Goal: Information Seeking & Learning: Learn about a topic

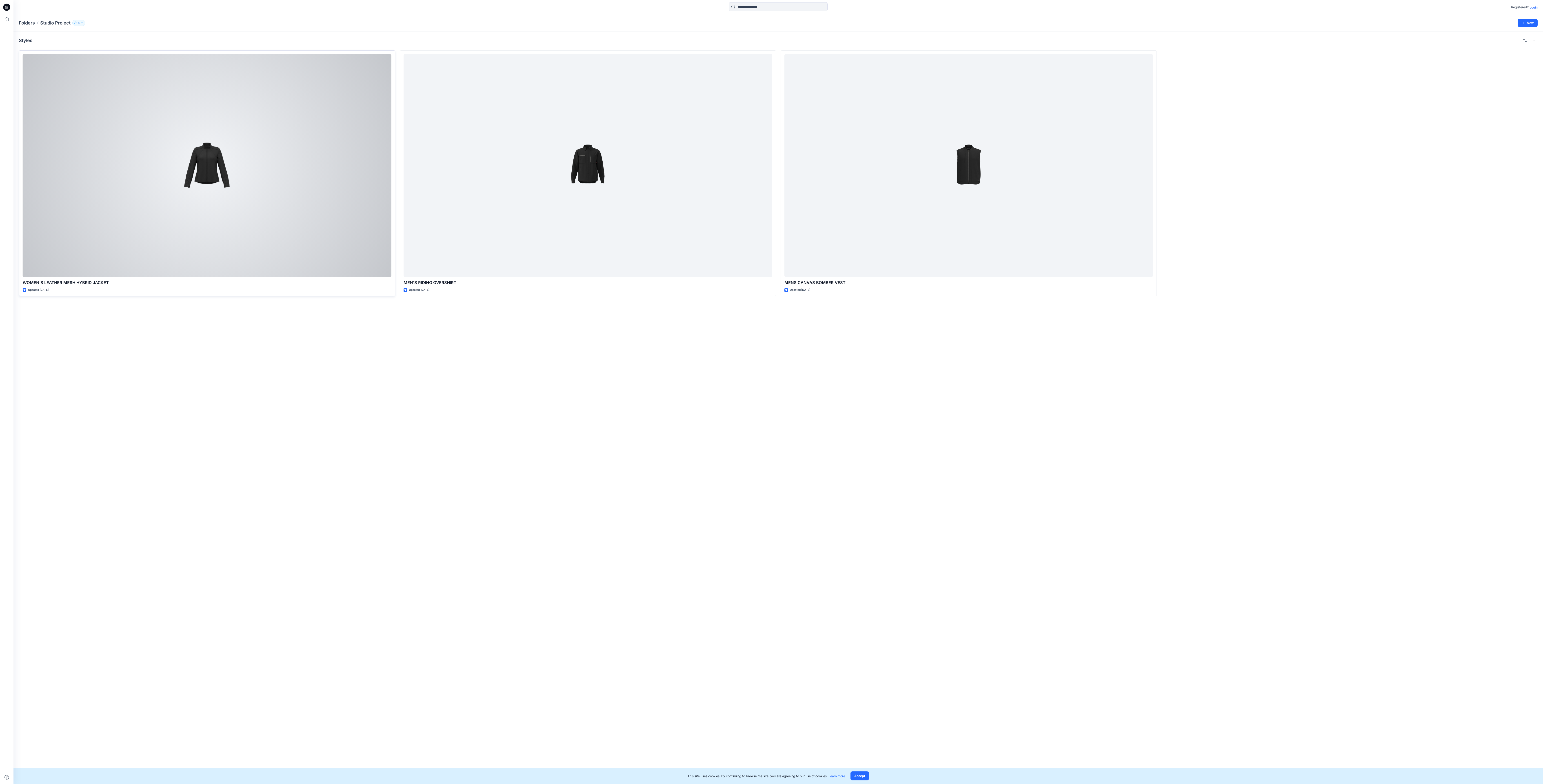
click at [237, 160] on div at bounding box center [207, 165] width 369 height 223
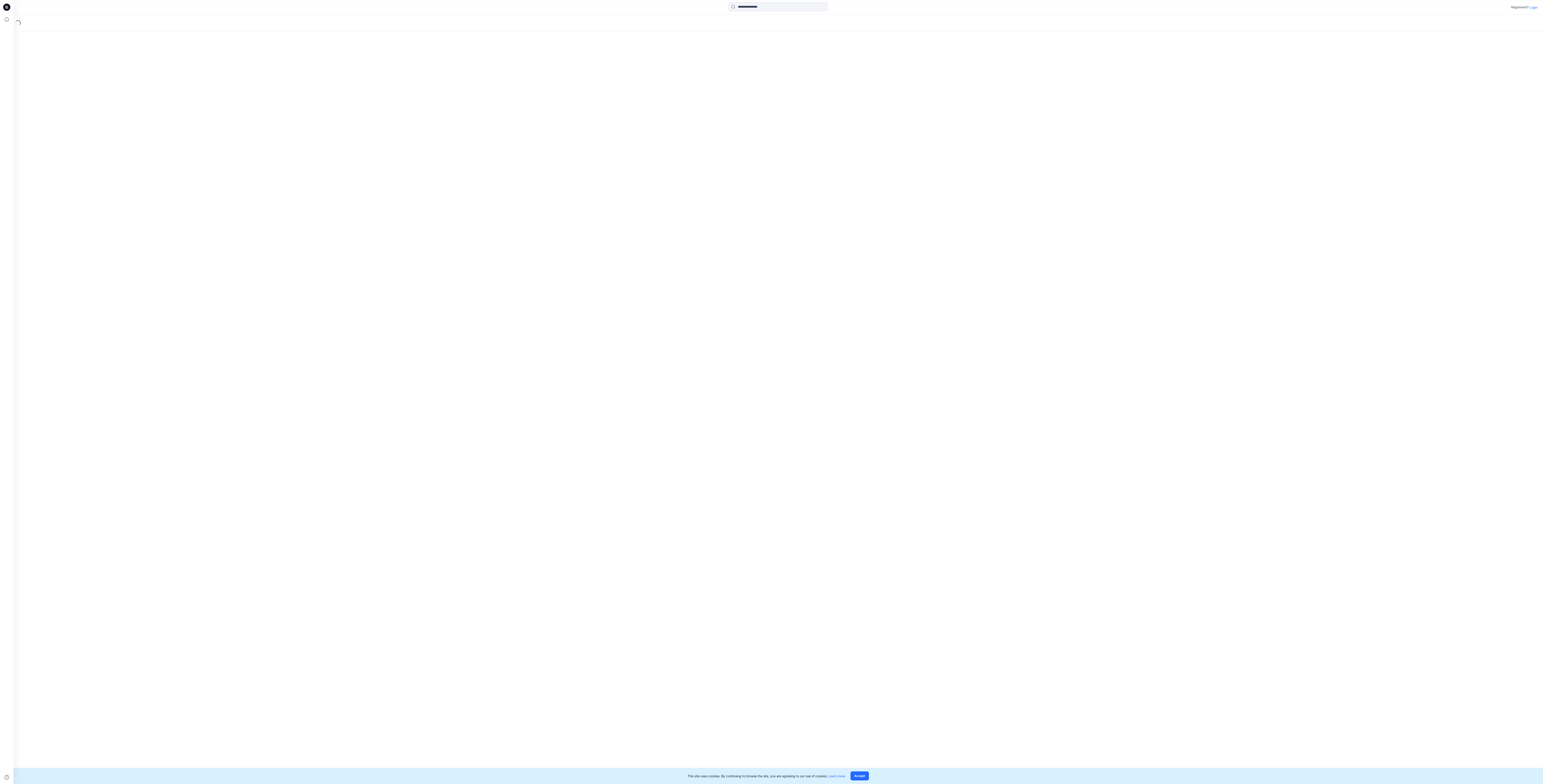
click at [237, 160] on div "Loading..." at bounding box center [778, 399] width 1529 height 770
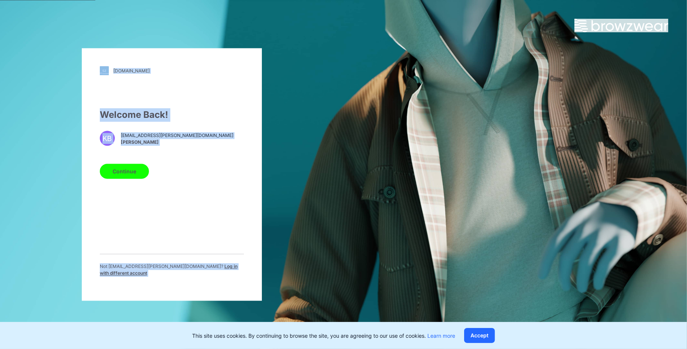
click at [127, 177] on button "Continue" at bounding box center [124, 171] width 49 height 15
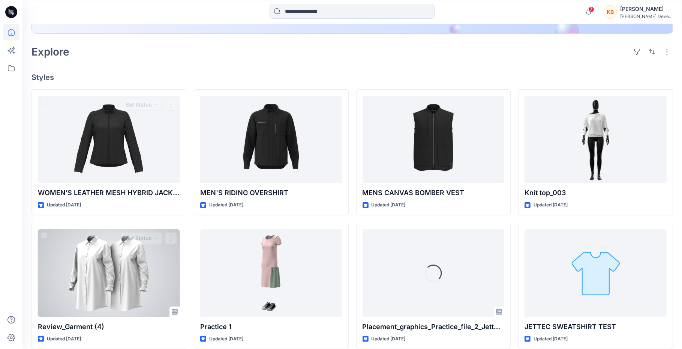
scroll to position [229, 0]
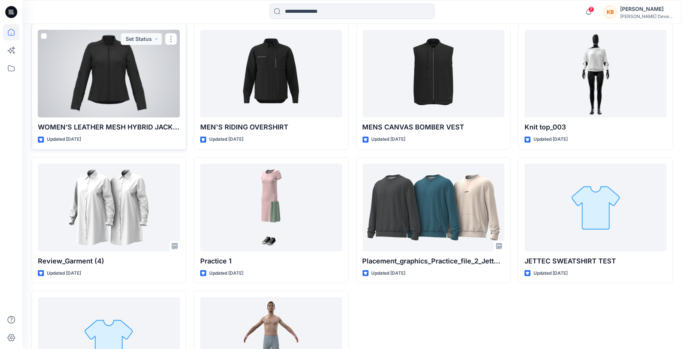
click at [111, 74] on div at bounding box center [109, 74] width 142 height 88
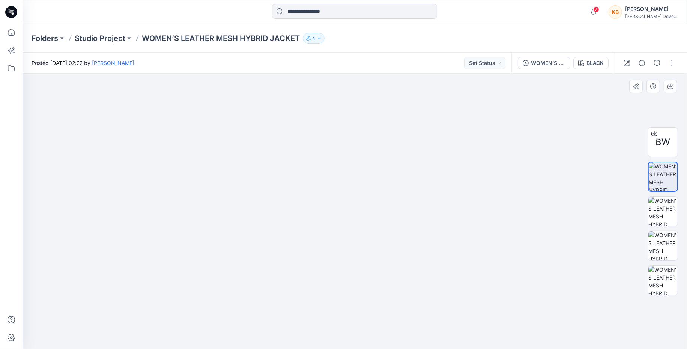
drag, startPoint x: 425, startPoint y: 228, endPoint x: 363, endPoint y: 223, distance: 62.1
click at [363, 223] on img at bounding box center [354, 191] width 345 height 315
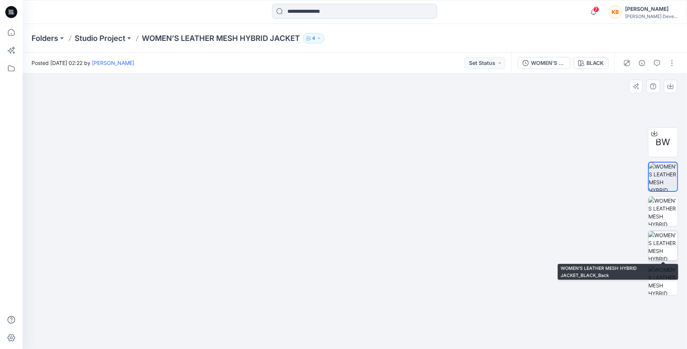
click at [661, 248] on img at bounding box center [662, 245] width 29 height 29
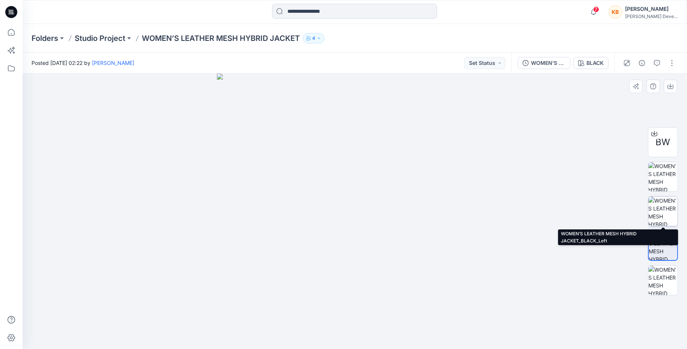
click at [662, 213] on img at bounding box center [662, 211] width 29 height 29
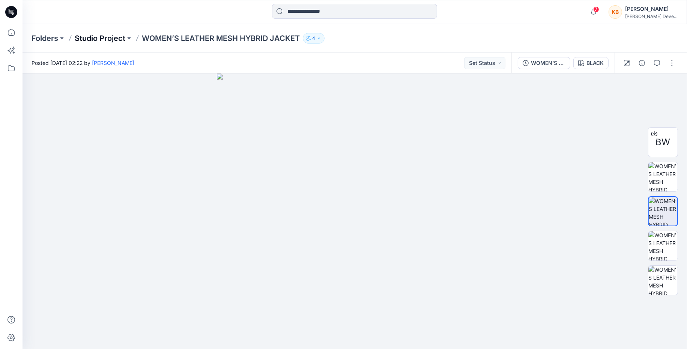
click at [95, 39] on p "Studio Project" at bounding box center [100, 38] width 51 height 11
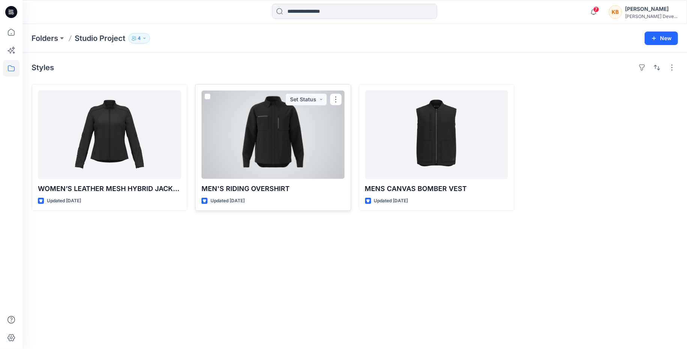
click at [271, 122] on div at bounding box center [272, 134] width 143 height 89
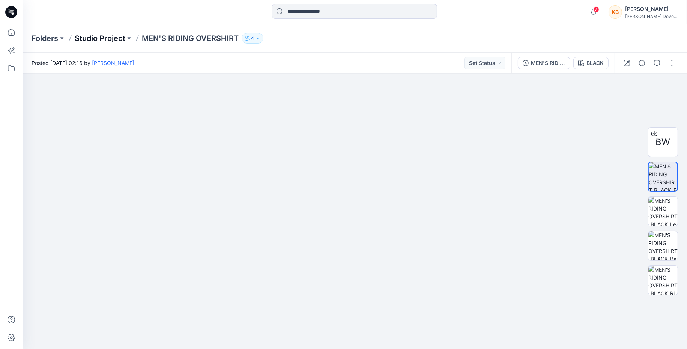
click at [87, 39] on p "Studio Project" at bounding box center [100, 38] width 51 height 11
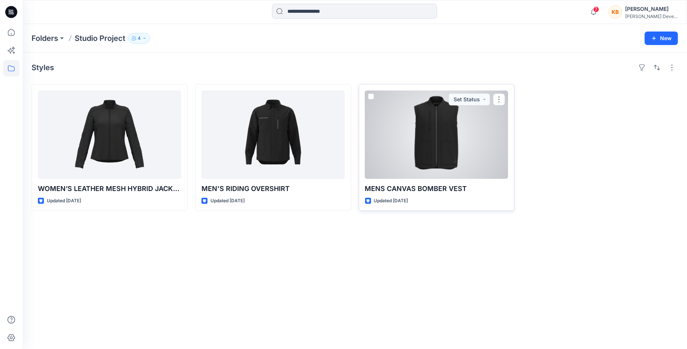
click at [444, 135] on div at bounding box center [436, 134] width 143 height 89
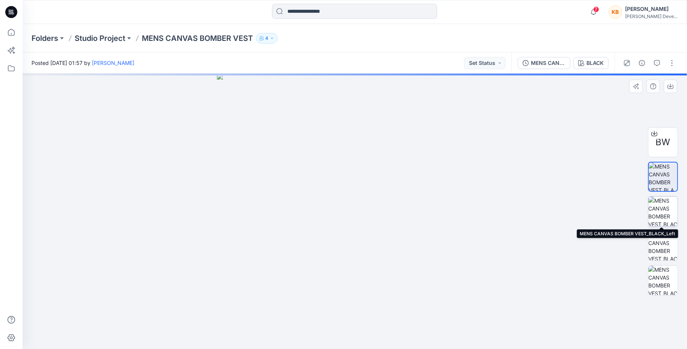
click at [664, 207] on img at bounding box center [662, 211] width 29 height 29
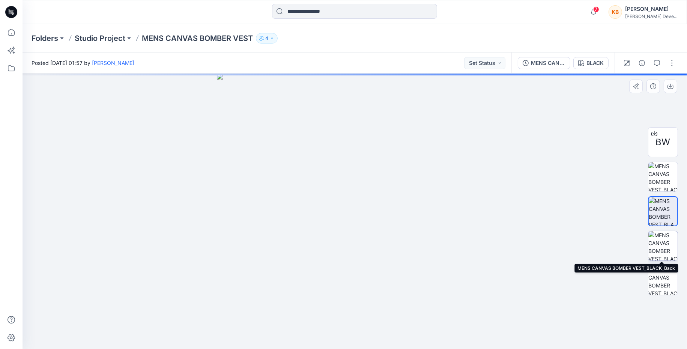
click at [669, 248] on img at bounding box center [662, 245] width 29 height 29
